Goal: Task Accomplishment & Management: Manage account settings

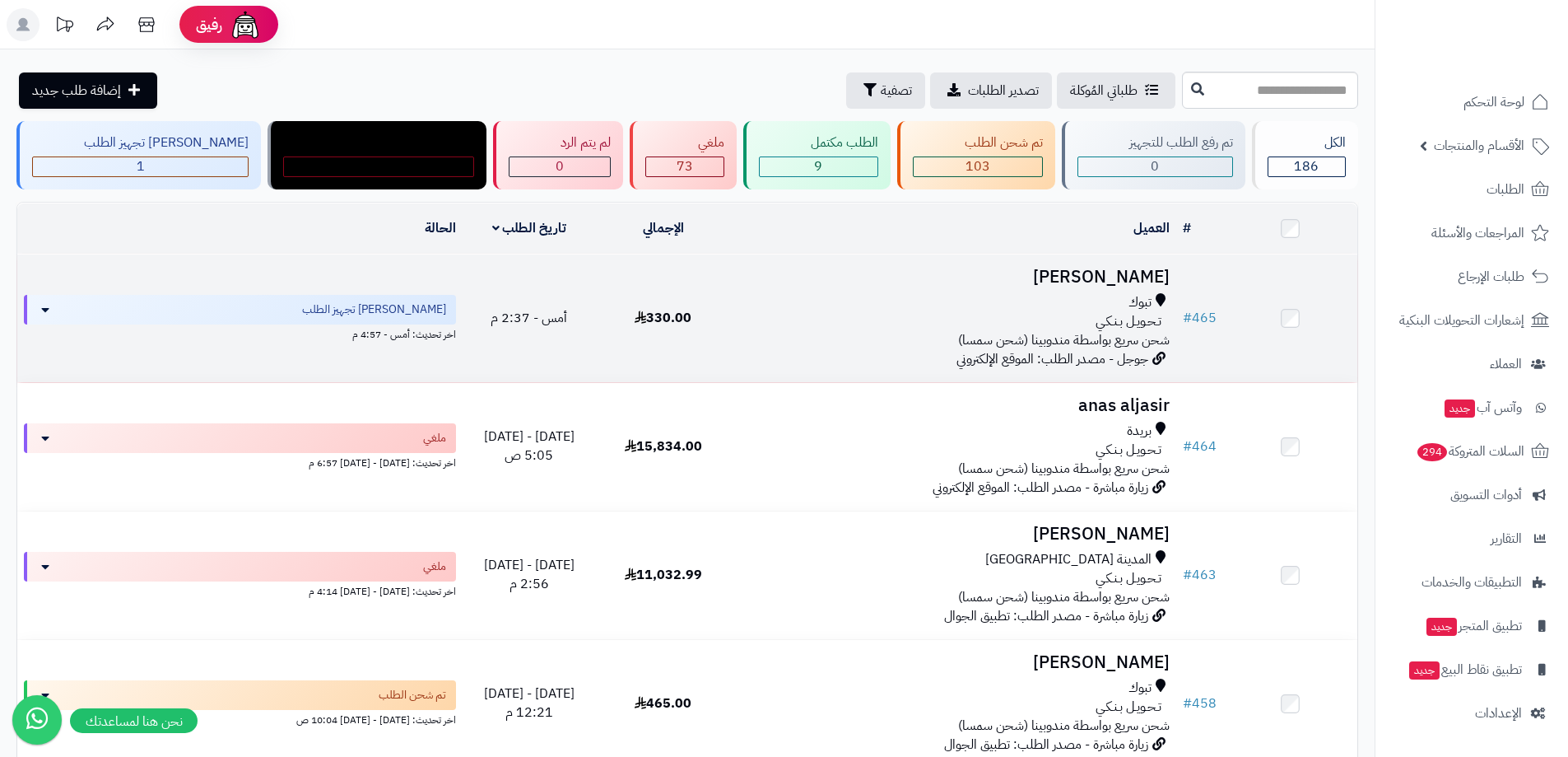
click at [1063, 278] on h3 "[PERSON_NAME]" at bounding box center [952, 277] width 433 height 19
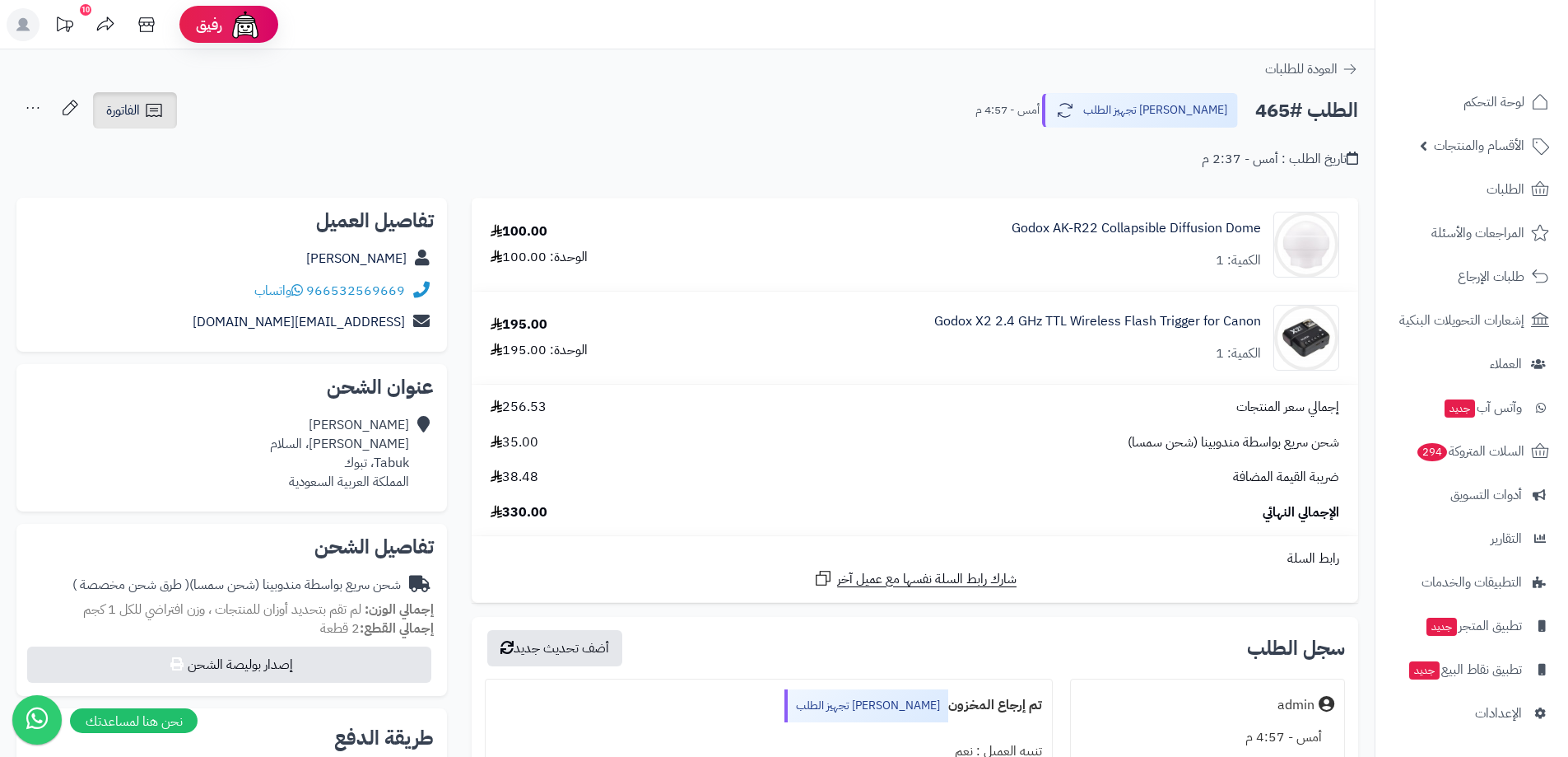
click at [137, 111] on span "الفاتورة" at bounding box center [123, 111] width 34 height 20
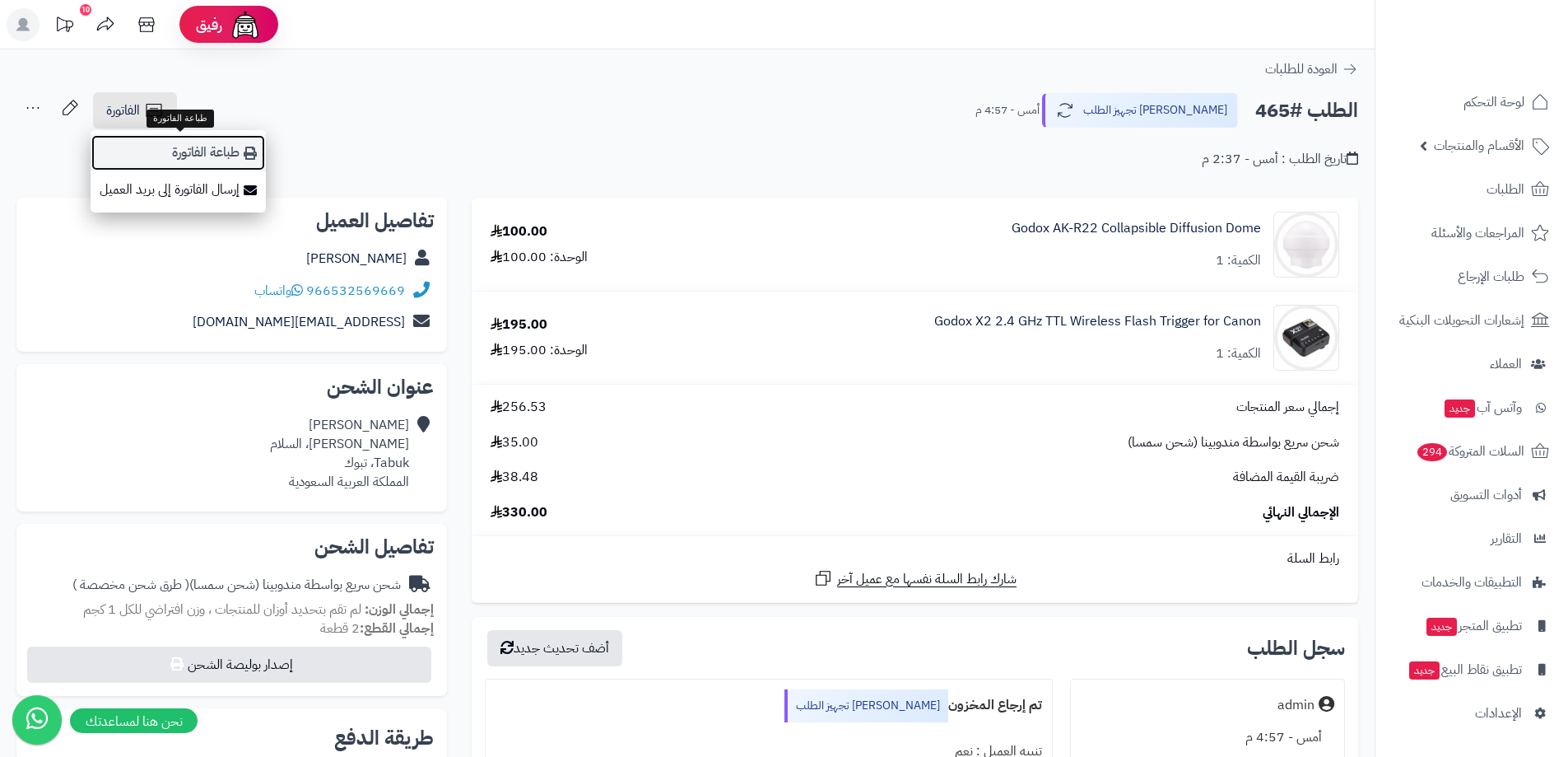
click at [197, 148] on link "طباعة الفاتورة" at bounding box center [178, 153] width 175 height 37
